Goal: Check status

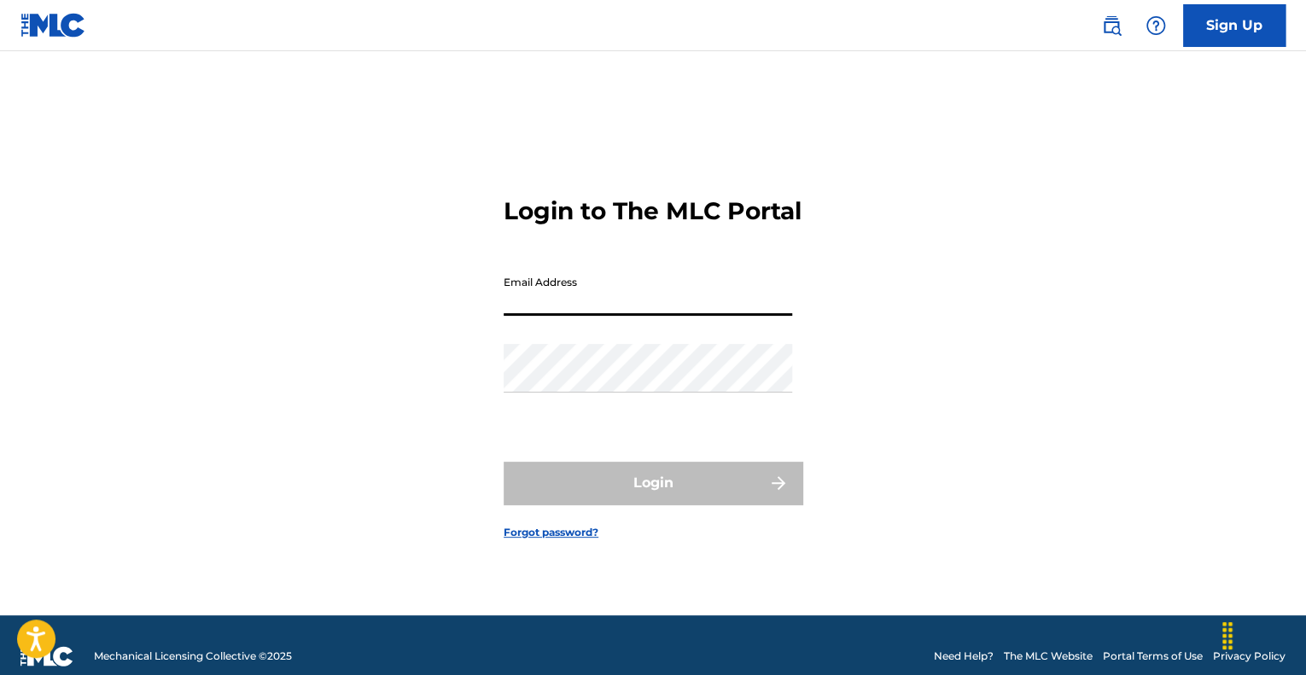
paste input "[EMAIL_ADDRESS][DOMAIN_NAME]"
type input "[EMAIL_ADDRESS][DOMAIN_NAME]"
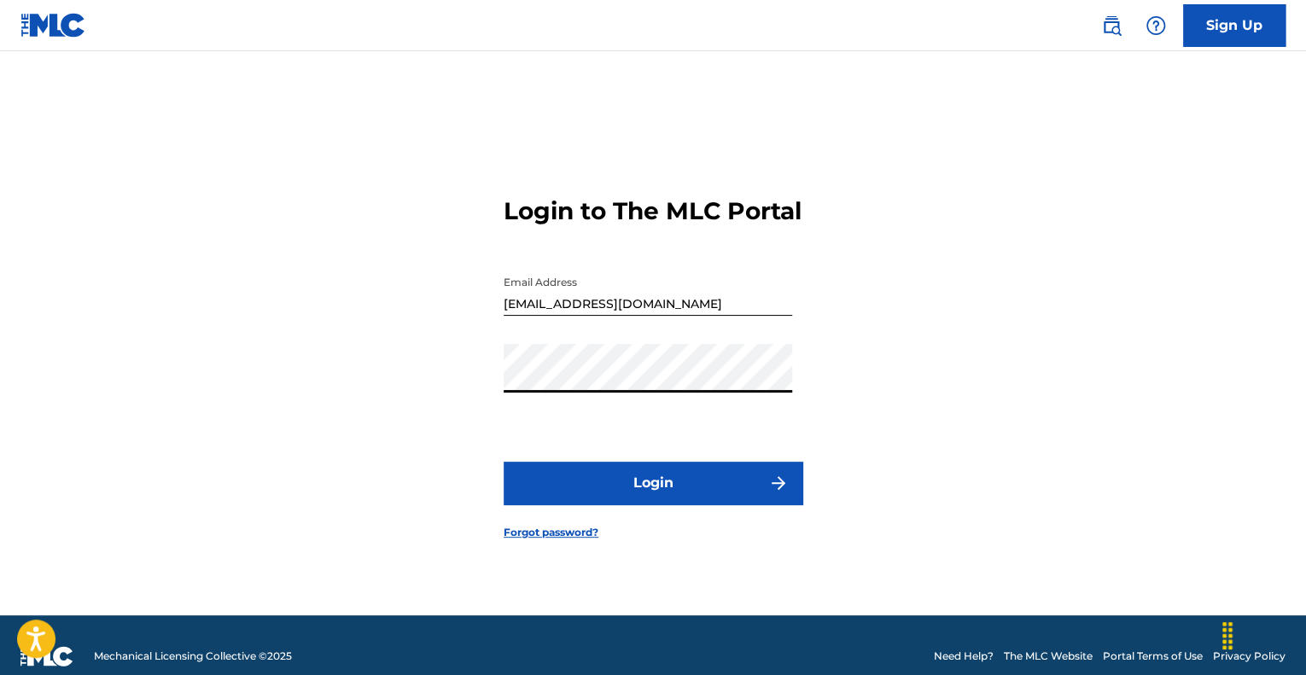
click at [672, 502] on button "Login" at bounding box center [653, 483] width 299 height 43
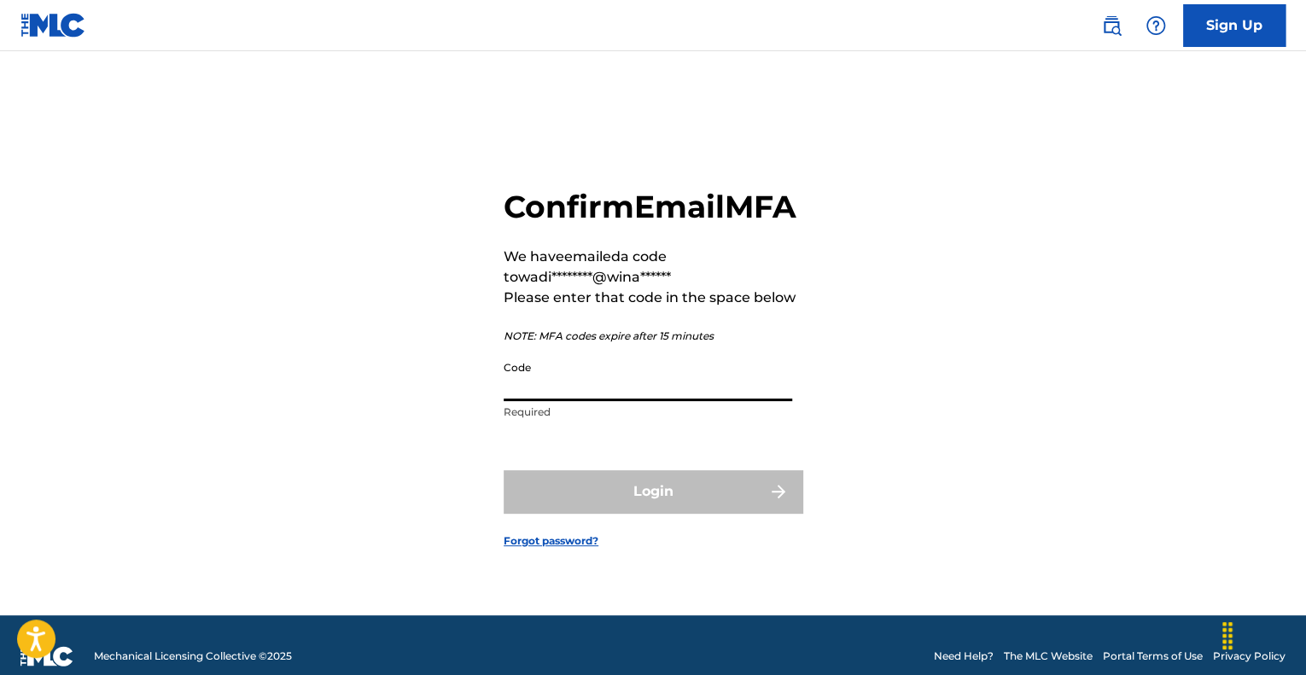
click at [555, 401] on input "Code" at bounding box center [648, 377] width 289 height 49
paste input "883843"
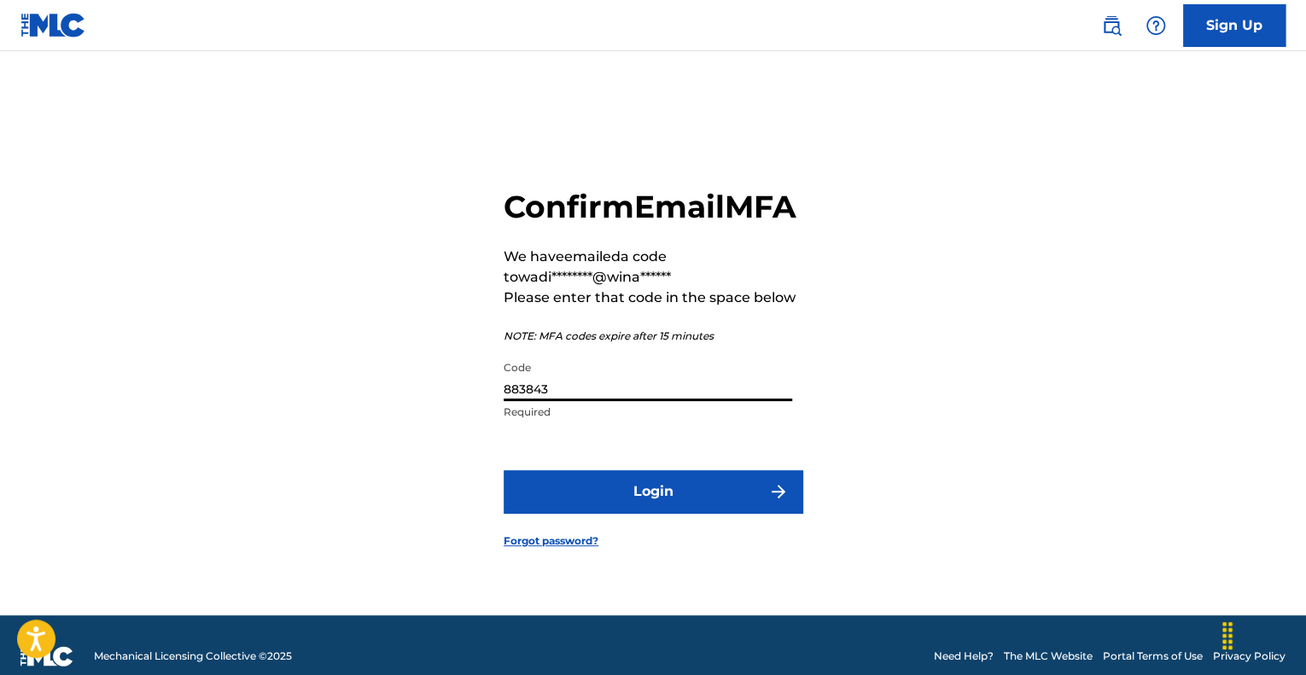
type input "883843"
click at [715, 513] on button "Login" at bounding box center [653, 491] width 299 height 43
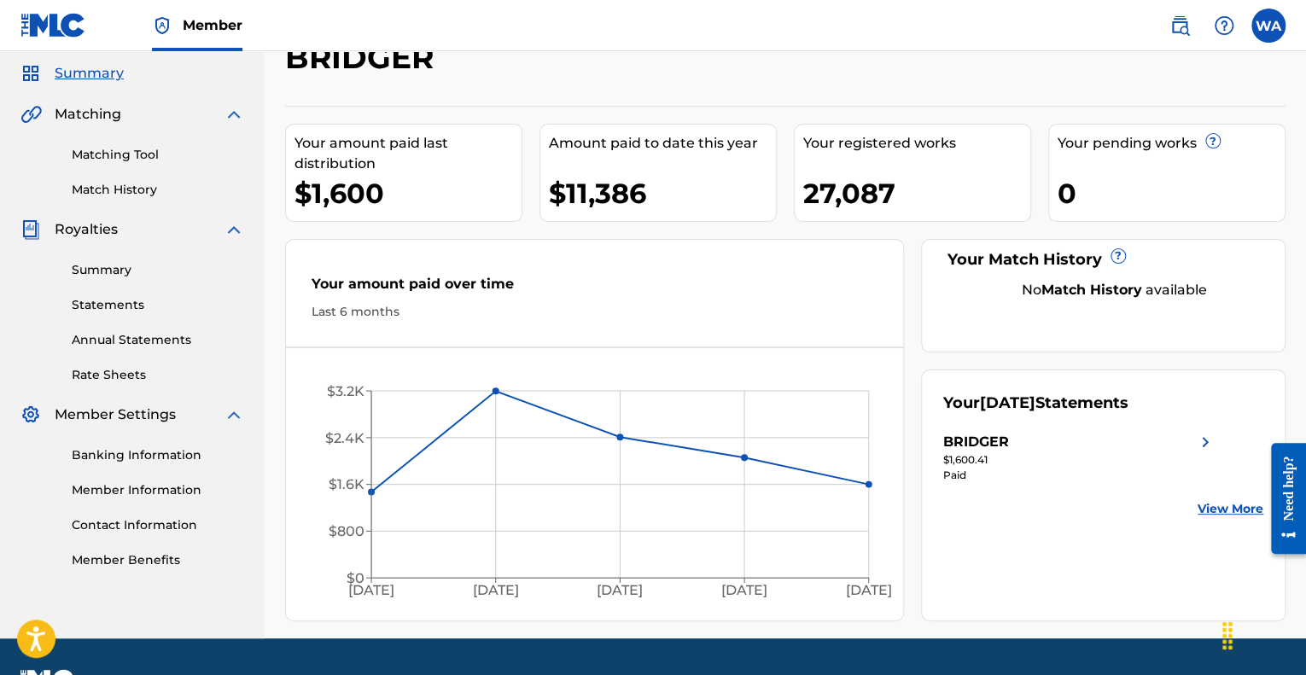
scroll to position [85, 0]
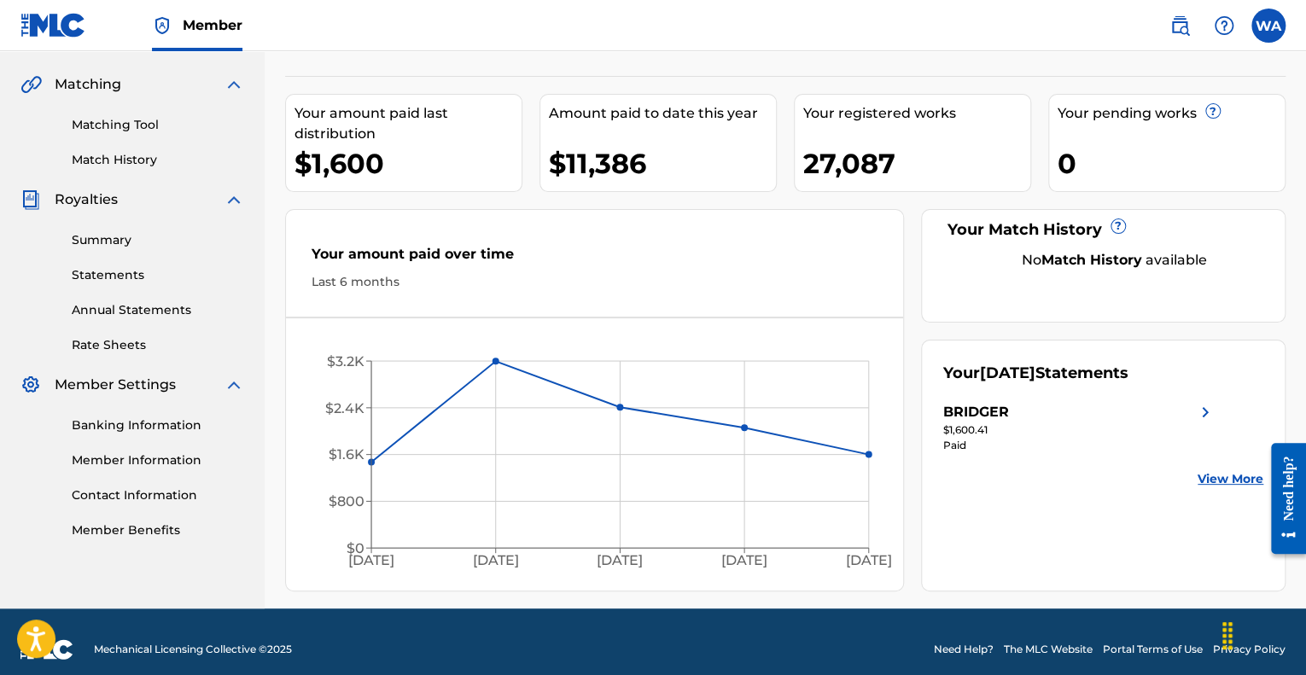
click at [1219, 481] on link "View More" at bounding box center [1231, 479] width 66 height 18
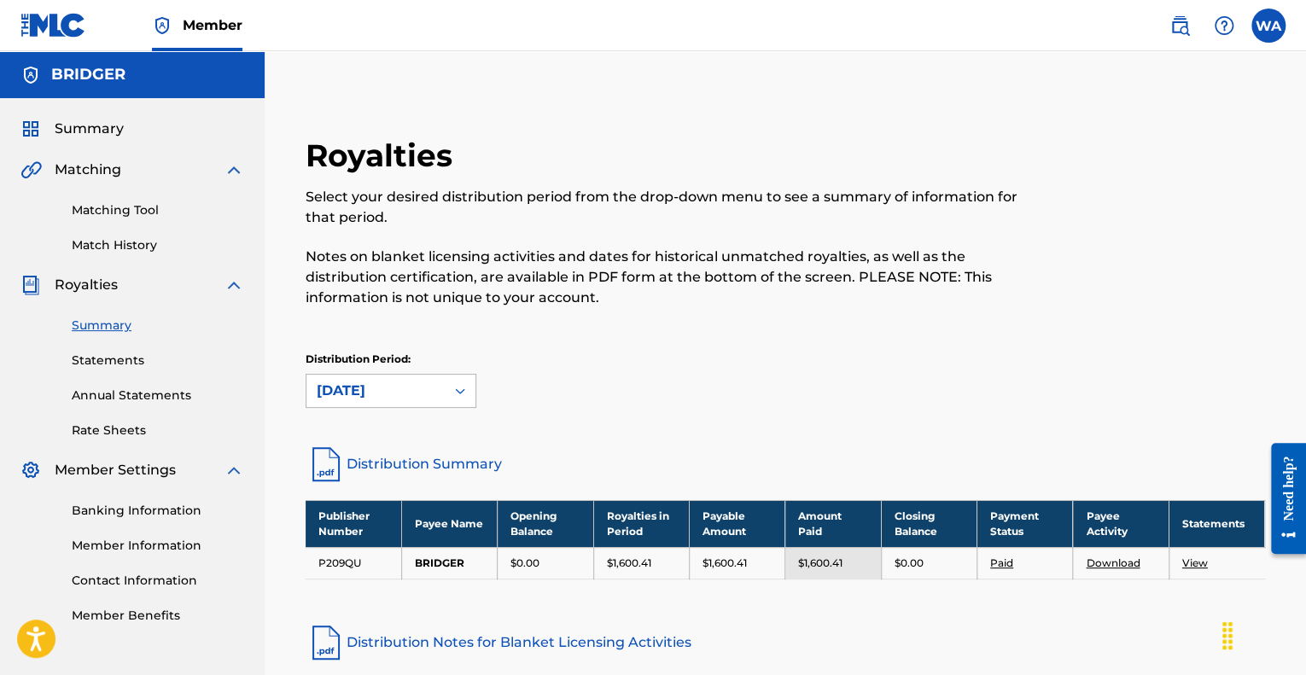
click at [406, 392] on div "[DATE]" at bounding box center [376, 391] width 118 height 20
click at [406, 382] on div "[DATE]" at bounding box center [376, 391] width 118 height 20
click at [902, 253] on p "Notes on blanket licensing activities and dates for historical unmatched royalt…" at bounding box center [675, 277] width 738 height 61
